Goal: Navigation & Orientation: Find specific page/section

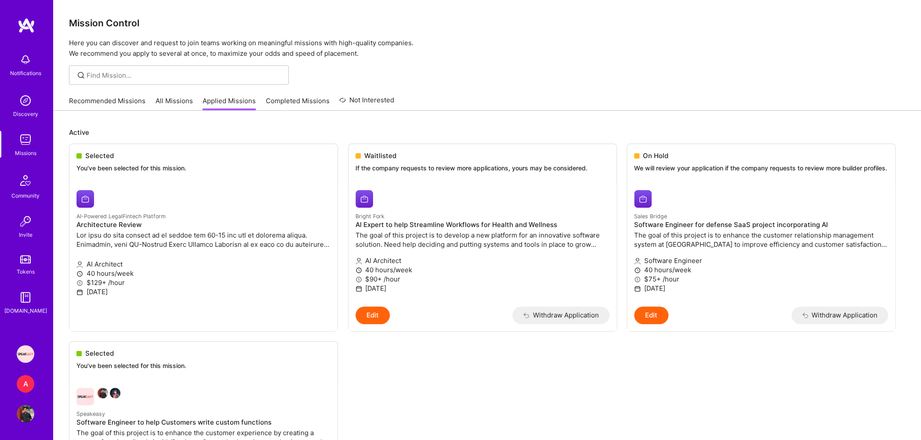
click at [18, 141] on img at bounding box center [26, 140] width 18 height 18
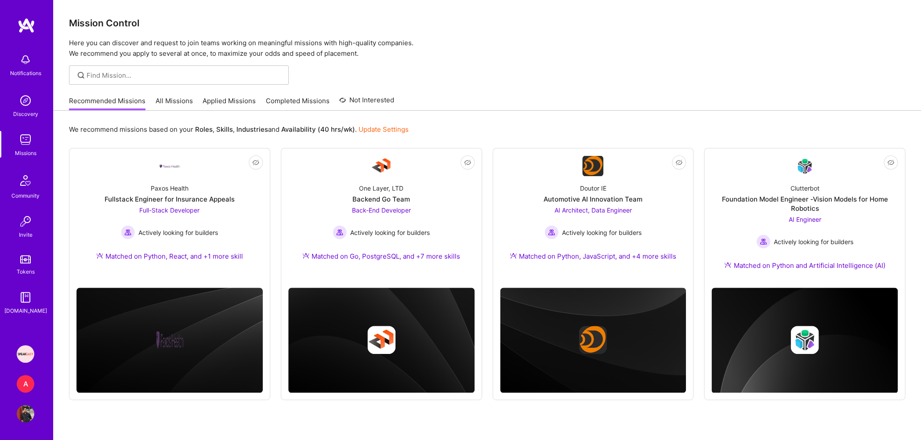
click at [229, 106] on link "Applied Missions" at bounding box center [229, 103] width 53 height 15
click at [21, 141] on img at bounding box center [26, 140] width 18 height 18
click at [229, 112] on div "We recommend missions based on your Roles , Skills , Industries and Availabilit…" at bounding box center [487, 287] width 868 height 352
click at [229, 107] on link "Applied Missions" at bounding box center [229, 103] width 53 height 15
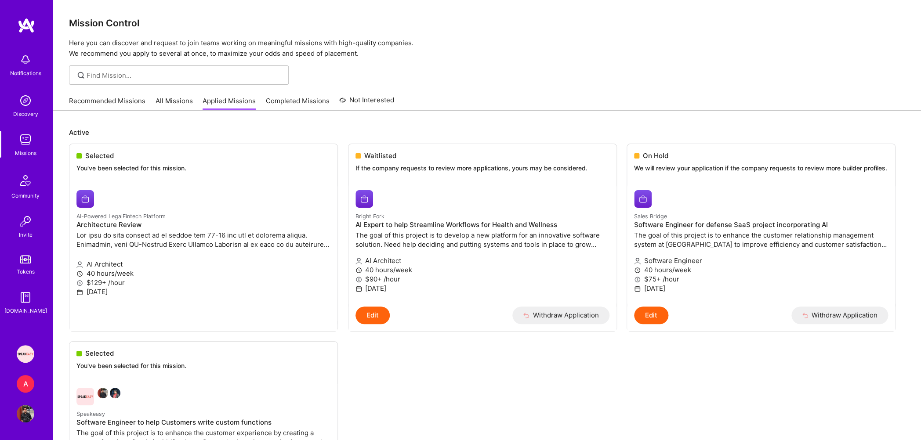
click at [189, 100] on link "All Missions" at bounding box center [174, 103] width 37 height 15
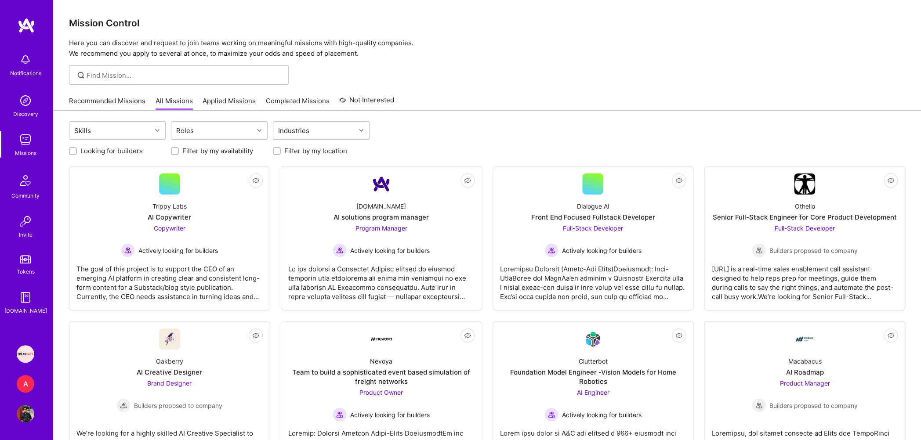
click at [242, 101] on link "Applied Missions" at bounding box center [229, 103] width 53 height 15
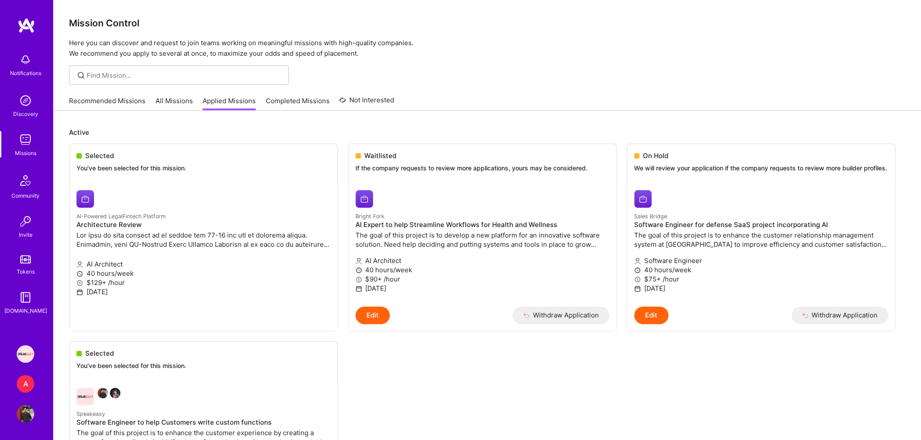
click at [185, 98] on link "All Missions" at bounding box center [174, 103] width 37 height 15
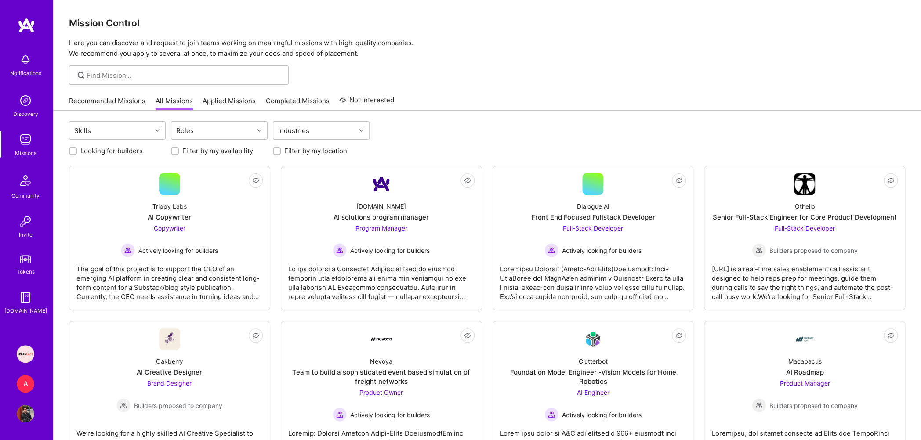
click at [226, 107] on link "Applied Missions" at bounding box center [229, 103] width 53 height 15
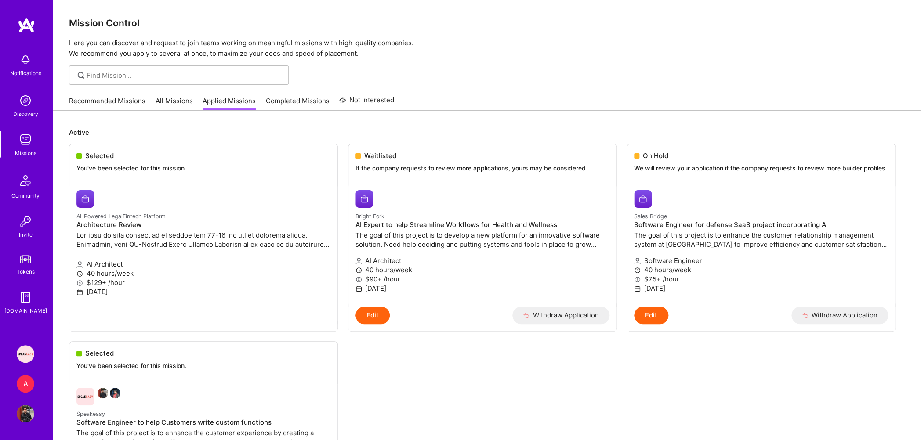
click at [84, 131] on p "Active" at bounding box center [487, 132] width 836 height 9
click at [126, 133] on p "Active" at bounding box center [487, 132] width 836 height 9
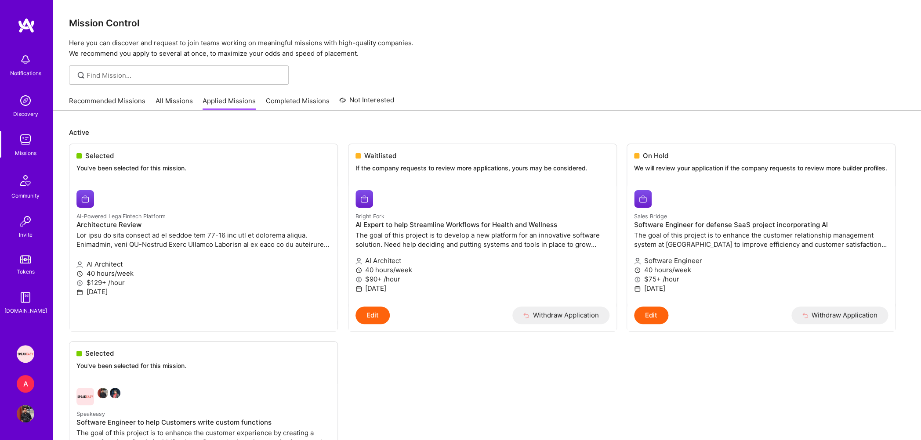
click at [126, 133] on p "Active" at bounding box center [487, 132] width 836 height 9
click at [118, 134] on p "Active" at bounding box center [487, 132] width 836 height 9
click at [178, 102] on link "All Missions" at bounding box center [174, 103] width 37 height 15
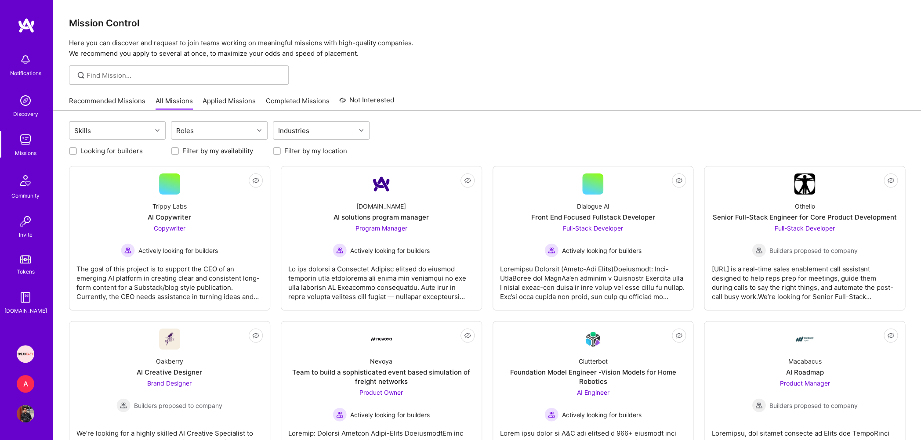
click at [231, 106] on link "Applied Missions" at bounding box center [229, 103] width 53 height 15
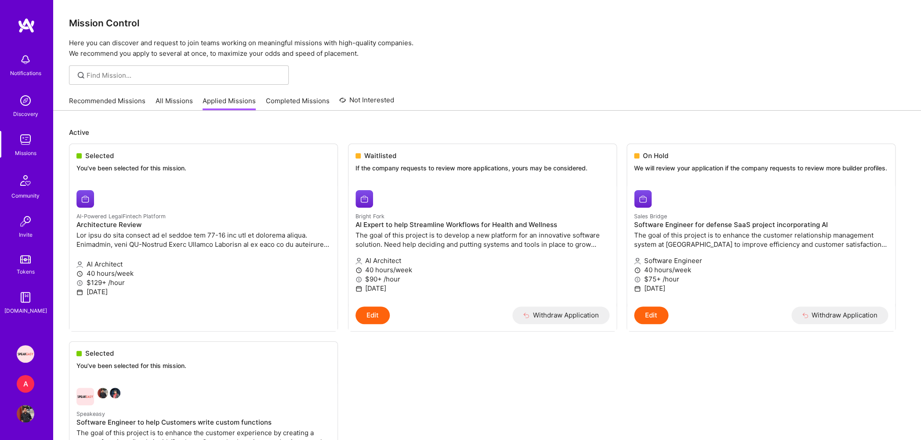
click at [169, 104] on link "All Missions" at bounding box center [174, 103] width 37 height 15
click at [87, 40] on p "Here you can discover and request to join teams working on meaningful missions …" at bounding box center [487, 48] width 836 height 21
click at [91, 51] on p "Here you can discover and request to join teams working on meaningful missions …" at bounding box center [487, 48] width 836 height 21
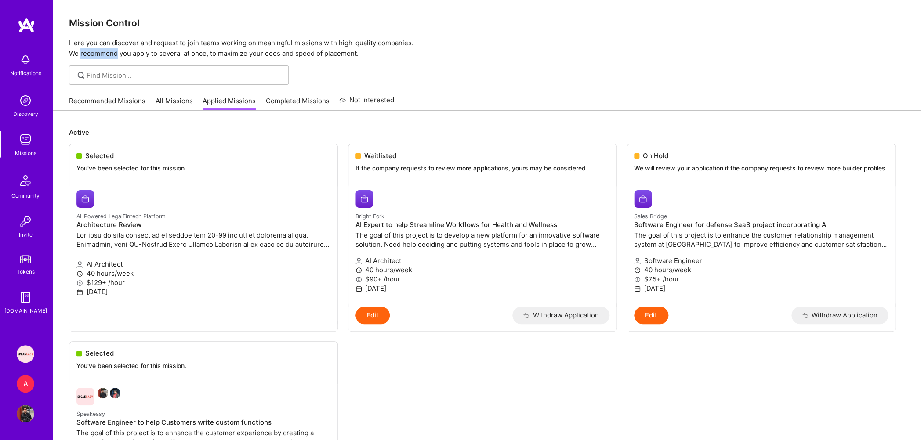
click at [91, 51] on p "Here you can discover and request to join teams working on meaningful missions …" at bounding box center [487, 48] width 836 height 21
click at [94, 45] on p "Here you can discover and request to join teams working on meaningful missions …" at bounding box center [487, 48] width 836 height 21
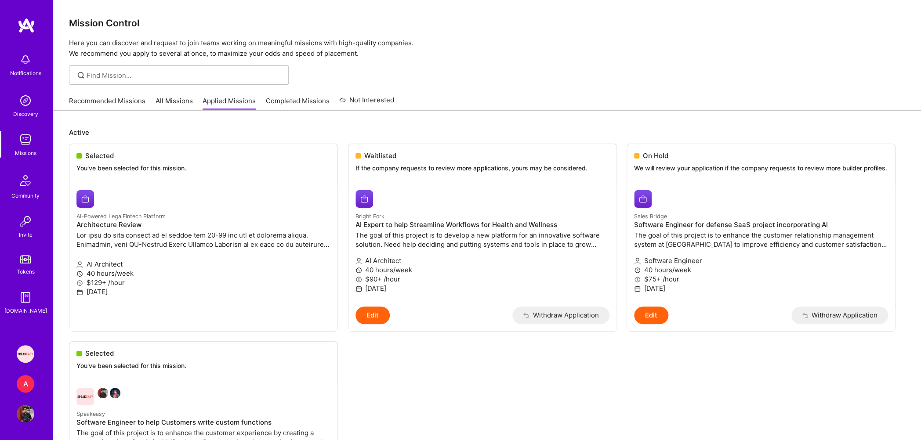
click at [101, 27] on h3 "Mission Control" at bounding box center [487, 23] width 836 height 11
click at [102, 43] on p "Here you can discover and request to join teams working on meaningful missions …" at bounding box center [487, 48] width 836 height 21
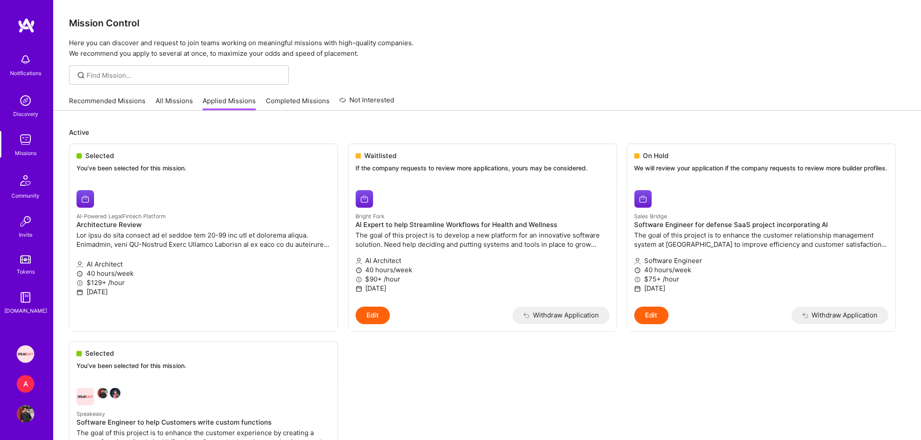
click at [102, 43] on p "Here you can discover and request to join teams working on meaningful missions …" at bounding box center [487, 48] width 836 height 21
click at [101, 52] on p "Here you can discover and request to join teams working on meaningful missions …" at bounding box center [487, 48] width 836 height 21
click at [101, 44] on p "Here you can discover and request to join teams working on meaningful missions …" at bounding box center [487, 48] width 836 height 21
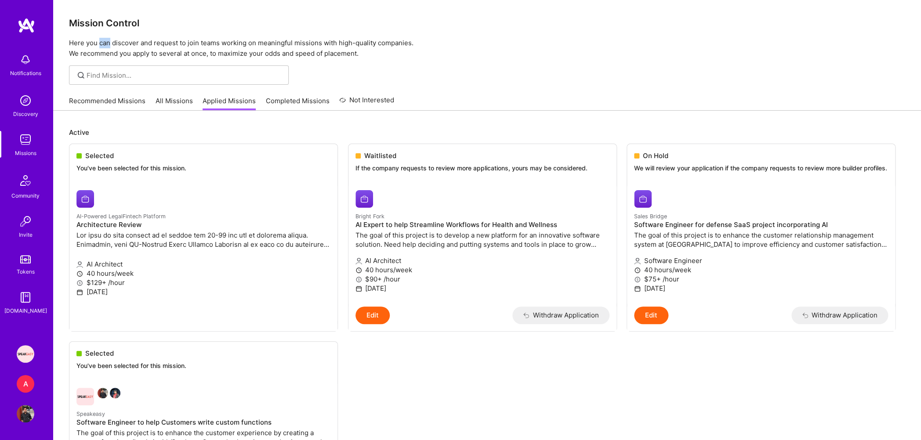
click at [101, 44] on p "Here you can discover and request to join teams working on meaningful missions …" at bounding box center [487, 48] width 836 height 21
click at [104, 21] on h3 "Mission Control" at bounding box center [487, 23] width 836 height 11
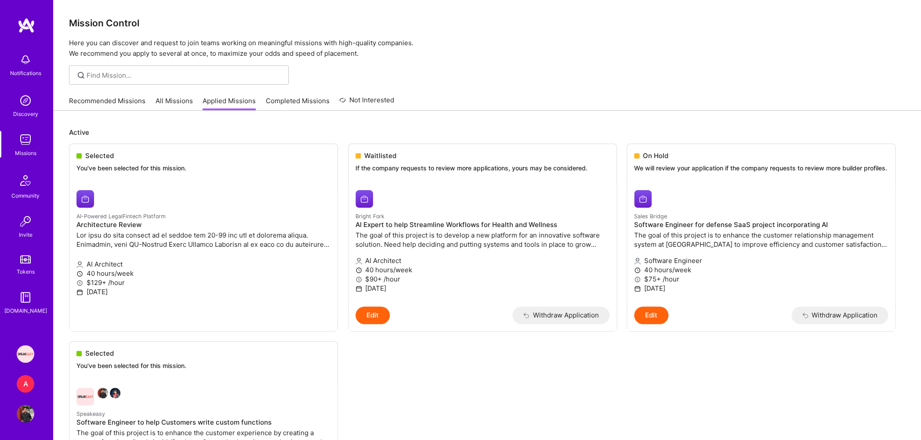
click at [103, 45] on p "Here you can discover and request to join teams working on meaningful missions …" at bounding box center [487, 48] width 836 height 21
click at [103, 54] on p "Here you can discover and request to join teams working on meaningful missions …" at bounding box center [487, 48] width 836 height 21
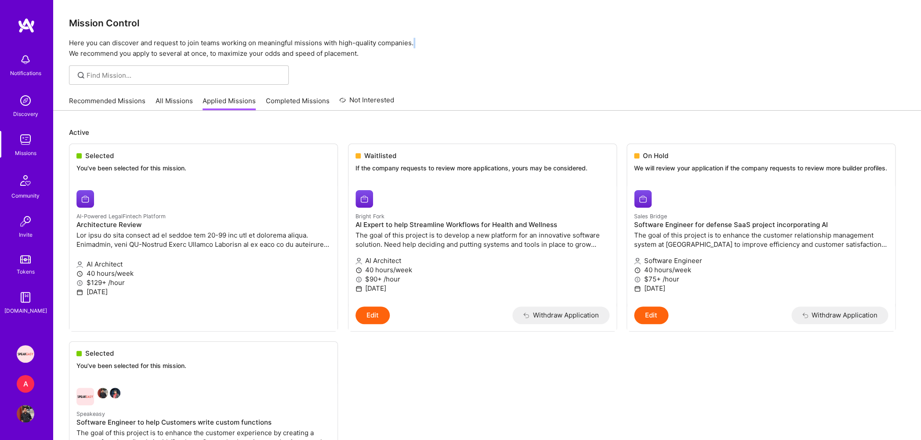
click at [103, 54] on p "Here you can discover and request to join teams working on meaningful missions …" at bounding box center [487, 48] width 836 height 21
click at [105, 45] on p "Here you can discover and request to join teams working on meaningful missions …" at bounding box center [487, 48] width 836 height 21
click at [110, 14] on div "Mission Control Here you can discover and request to join teams working on mean…" at bounding box center [487, 29] width 868 height 59
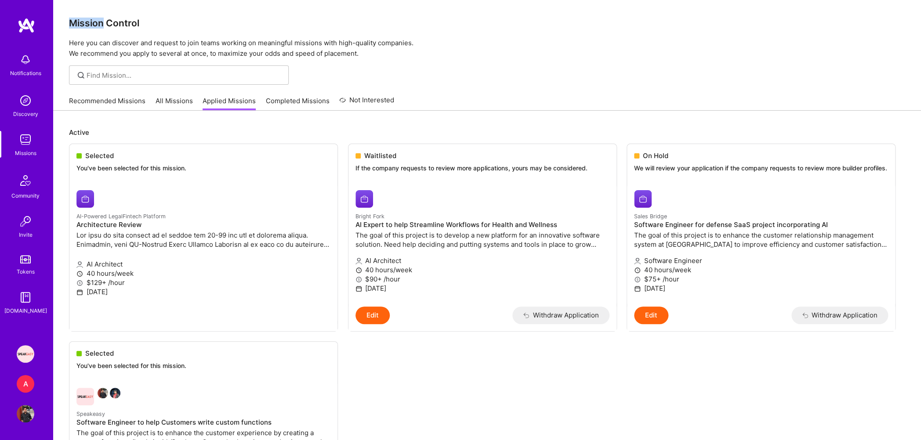
click at [110, 14] on div "Mission Control Here you can discover and request to join teams working on mean…" at bounding box center [487, 29] width 868 height 59
click at [115, 56] on p "Here you can discover and request to join teams working on meaningful missions …" at bounding box center [487, 48] width 836 height 21
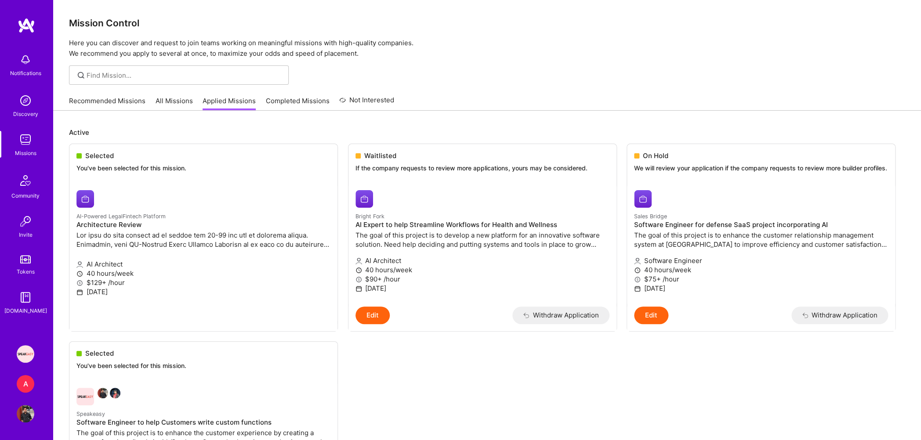
click at [115, 47] on p "Here you can discover and request to join teams working on meaningful missions …" at bounding box center [487, 48] width 836 height 21
click at [116, 54] on p "Here you can discover and request to join teams working on meaningful missions …" at bounding box center [487, 48] width 836 height 21
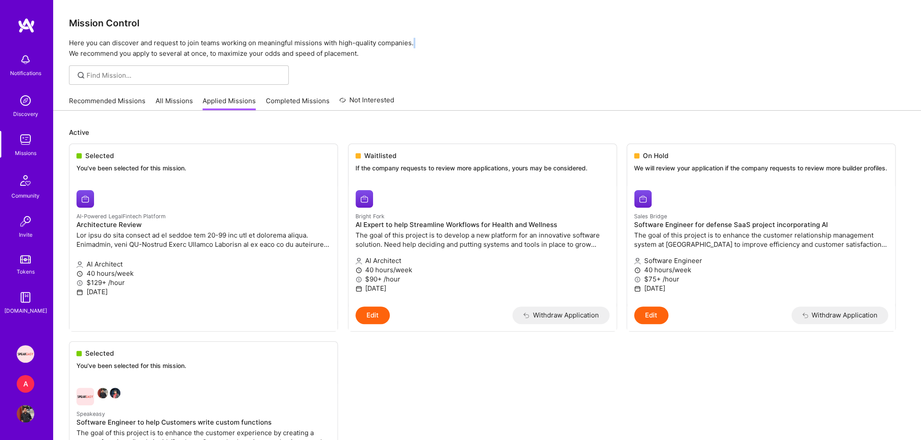
click at [116, 54] on p "Here you can discover and request to join teams working on meaningful missions …" at bounding box center [487, 48] width 836 height 21
click at [117, 44] on p "Here you can discover and request to join teams working on meaningful missions …" at bounding box center [487, 48] width 836 height 21
click at [117, 18] on h3 "Mission Control" at bounding box center [487, 23] width 836 height 11
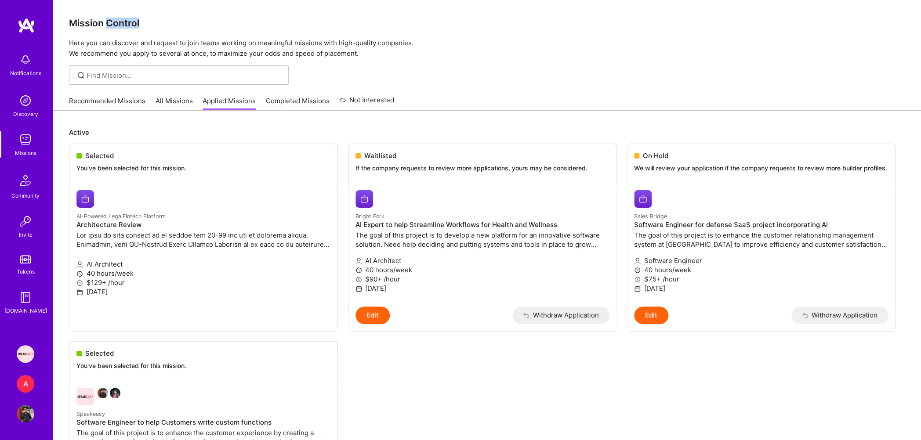
click at [117, 18] on h3 "Mission Control" at bounding box center [487, 23] width 836 height 11
click at [132, 38] on p "Here you can discover and request to join teams working on meaningful missions …" at bounding box center [487, 48] width 836 height 21
